Goal: Use online tool/utility: Utilize a website feature to perform a specific function

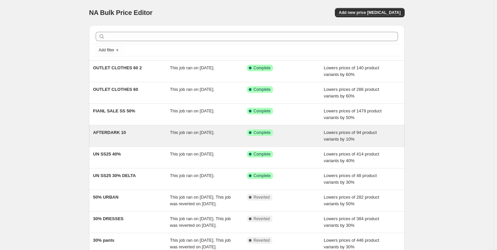
click at [120, 133] on span "AFTERDARK 10" at bounding box center [109, 132] width 33 height 5
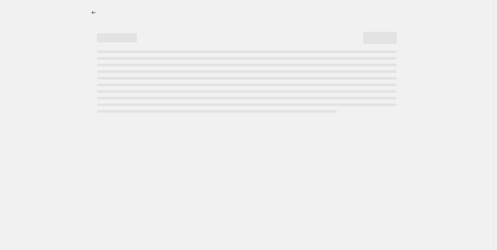
select select "percentage"
select select "tag"
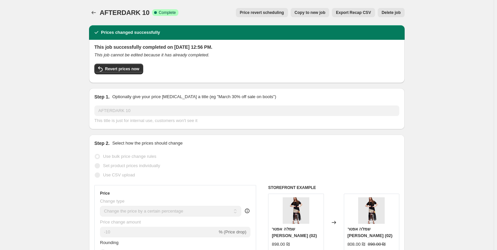
click at [316, 12] on span "Copy to new job" at bounding box center [310, 12] width 31 height 5
select select "percentage"
select select "tag"
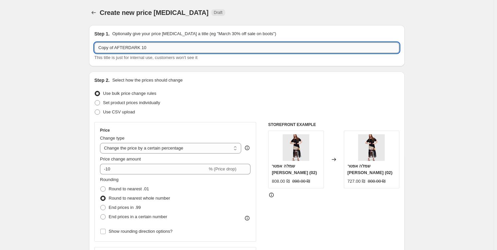
click at [128, 48] on input "Copy of AFTERDARK 10" at bounding box center [246, 48] width 305 height 11
drag, startPoint x: 138, startPoint y: 46, endPoint x: 94, endPoint y: 44, distance: 43.9
click at [94, 44] on div "Step 1. Optionally give your price [MEDICAL_DATA] a title (eg "March 30% off sa…" at bounding box center [246, 45] width 315 height 41
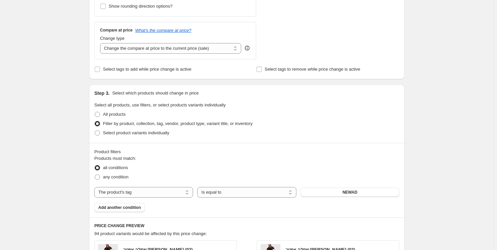
scroll to position [272, 0]
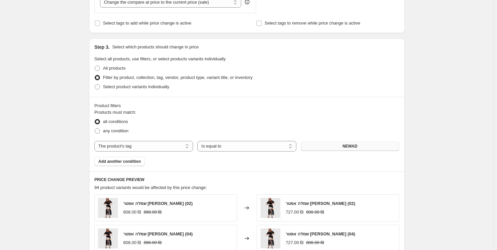
type input "DROPKNIT 10"
click at [355, 148] on span "NEWAD" at bounding box center [349, 146] width 15 height 5
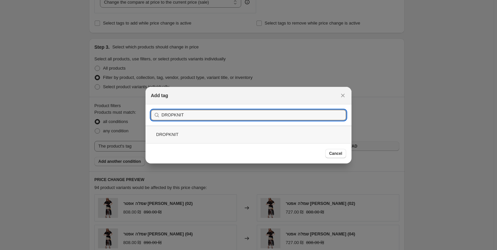
type input "DROPKNIT"
click at [176, 133] on div "DROPKNIT" at bounding box center [248, 135] width 206 height 18
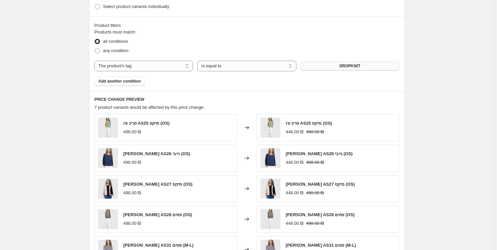
scroll to position [488, 0]
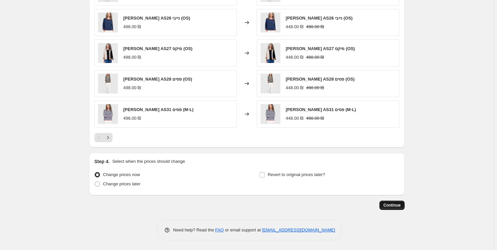
click at [392, 202] on button "Continue" at bounding box center [391, 205] width 25 height 9
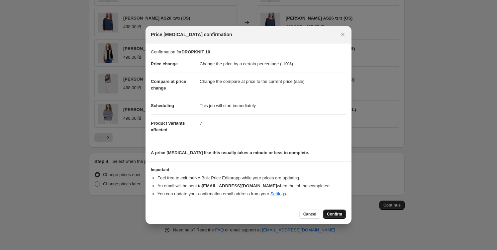
click at [337, 214] on span "Confirm" at bounding box center [334, 214] width 15 height 5
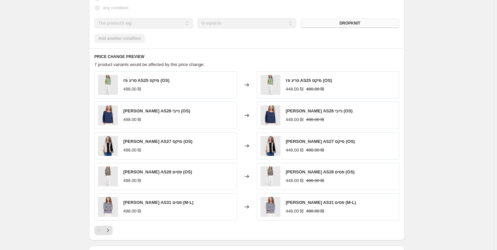
scroll to position [310, 0]
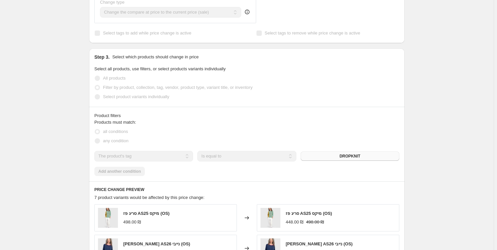
select select "percentage"
select select "tag"
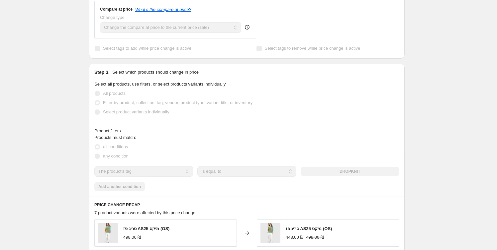
scroll to position [0, 0]
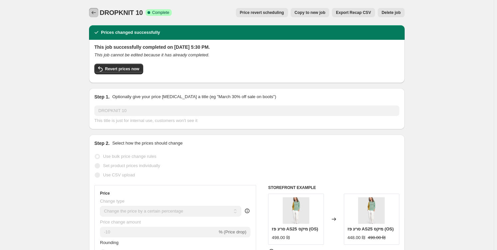
click at [97, 13] on icon "Price change jobs" at bounding box center [93, 12] width 7 height 7
